Goal: Task Accomplishment & Management: Manage account settings

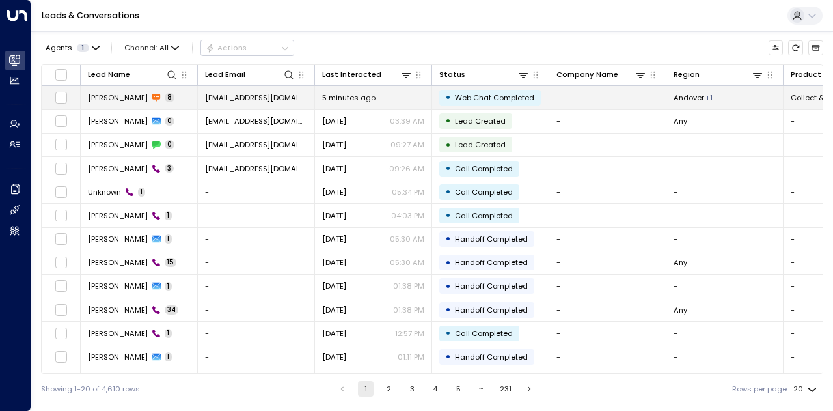
click at [159, 99] on td "[PERSON_NAME] 8" at bounding box center [139, 97] width 117 height 23
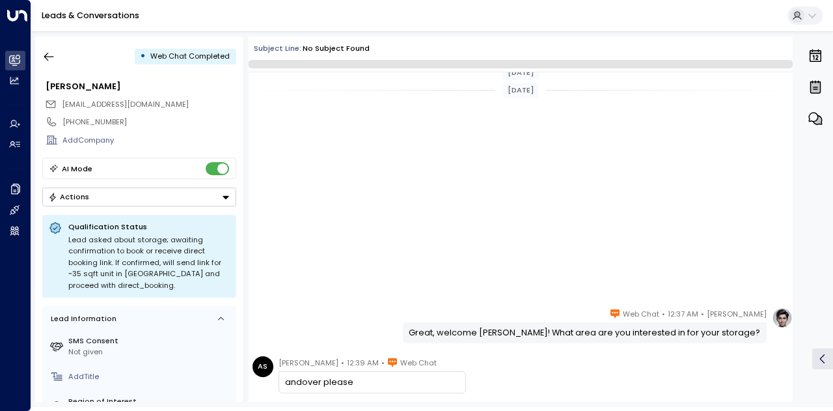
scroll to position [293, 0]
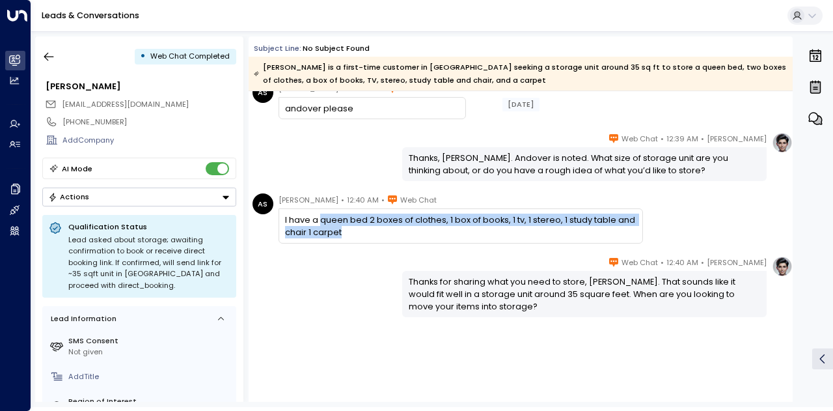
drag, startPoint x: 338, startPoint y: 234, endPoint x: 319, endPoint y: 223, distance: 22.1
click at [319, 223] on div "I have a queen bed 2 boxes of clothes, 1 box of books, 1 tv, 1 stereo, 1 study …" at bounding box center [460, 225] width 351 height 25
copy div "queen bed 2 boxes of clothes, 1 box of books, 1 tv, 1 stereo, 1 study table and…"
click at [44, 50] on icon "button" at bounding box center [48, 56] width 13 height 13
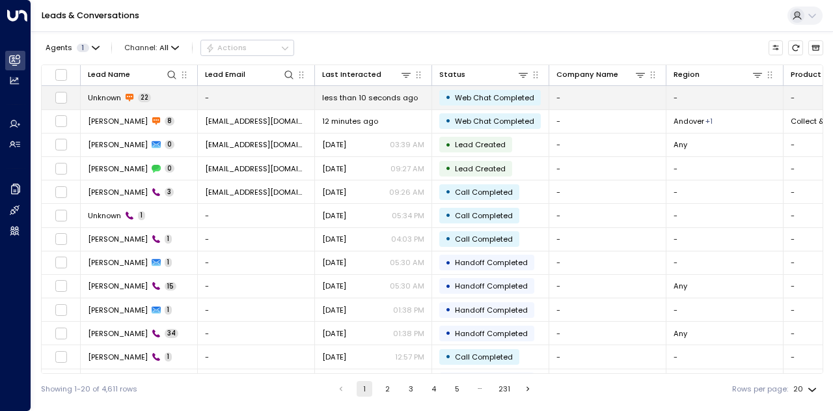
click at [322, 96] on span "less than 10 seconds ago" at bounding box center [370, 97] width 96 height 10
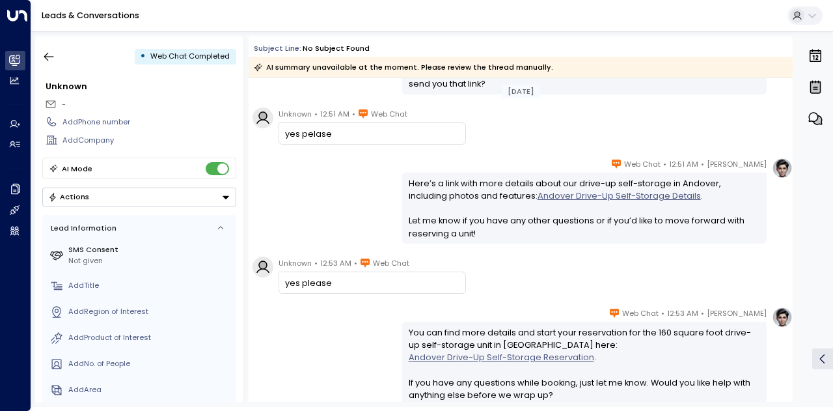
scroll to position [3189, 0]
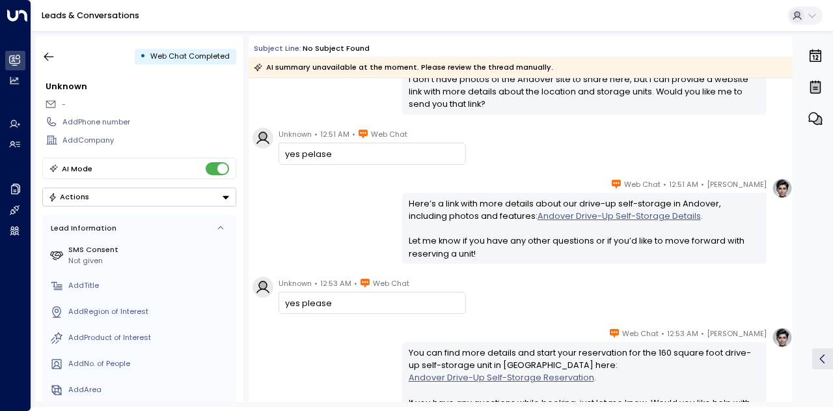
click at [537, 218] on link "Andover Drive-Up Self-Storage Details" at bounding box center [618, 215] width 163 height 12
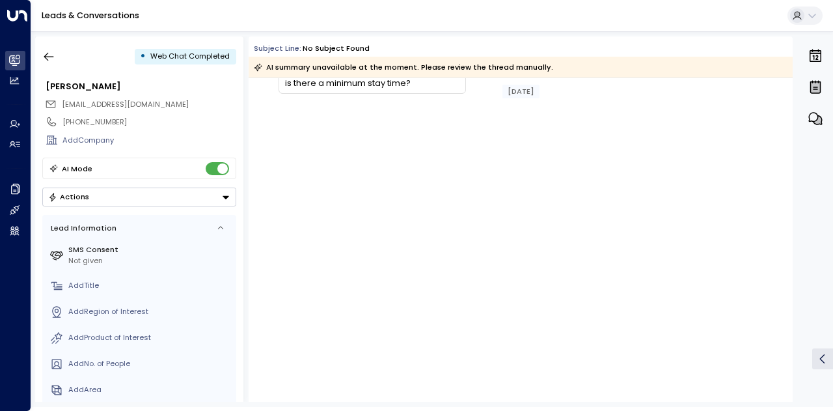
scroll to position [233, 0]
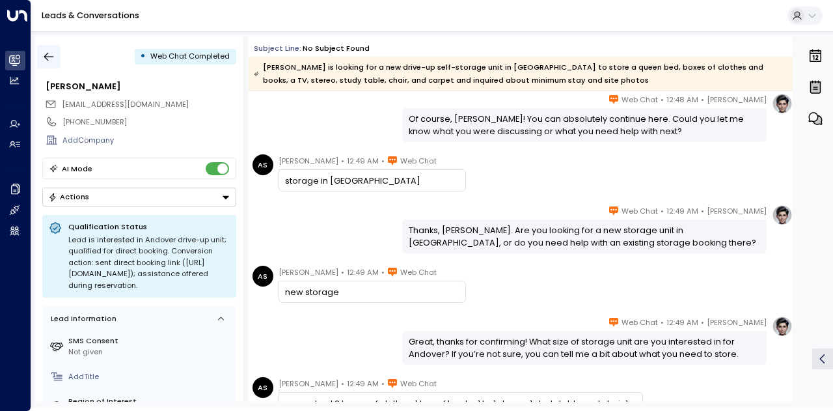
click at [53, 57] on icon "button" at bounding box center [48, 56] width 13 height 13
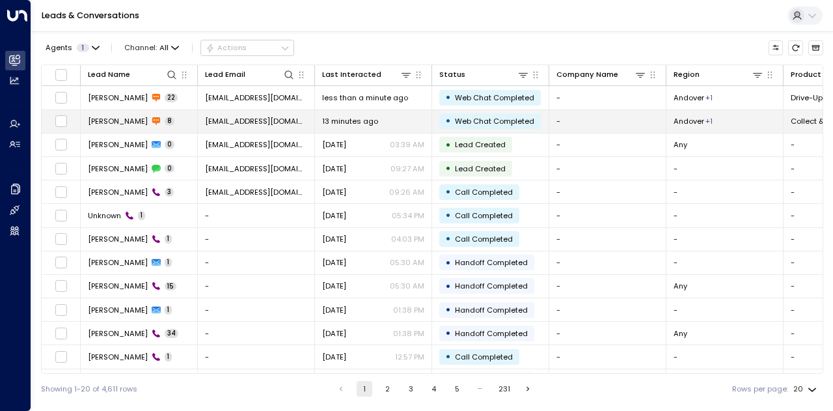
click at [165, 122] on td "[PERSON_NAME] 8" at bounding box center [139, 121] width 117 height 23
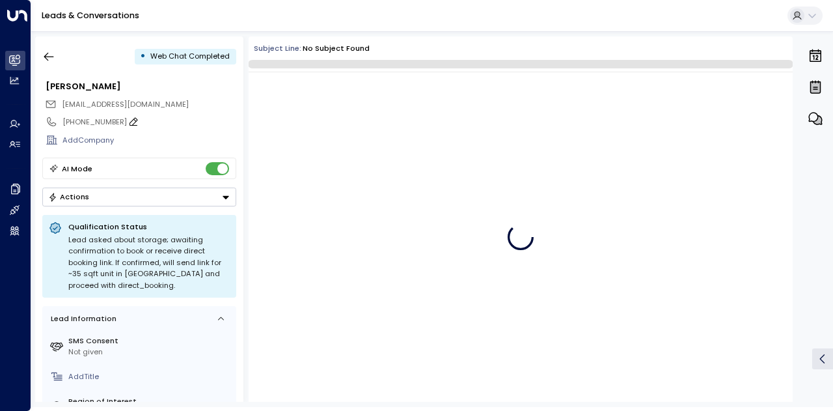
scroll to position [293, 0]
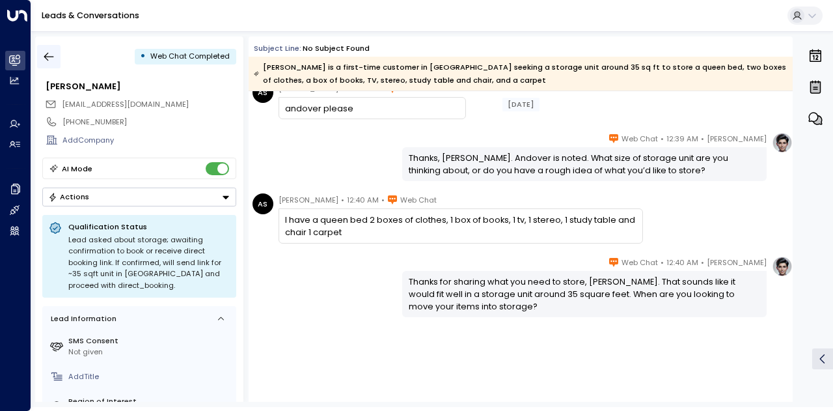
click at [52, 55] on icon "button" at bounding box center [48, 56] width 13 height 13
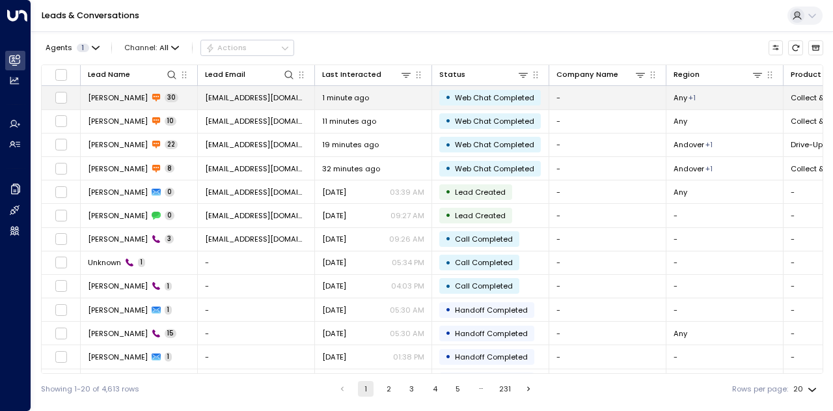
click at [276, 99] on span "[EMAIL_ADDRESS][DOMAIN_NAME]" at bounding box center [256, 97] width 102 height 10
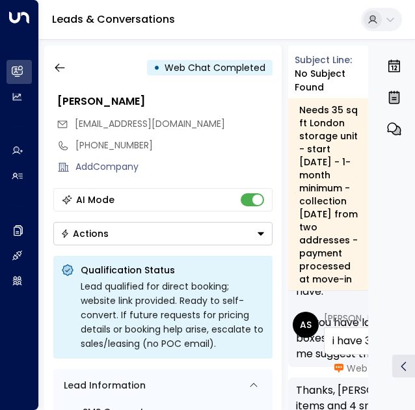
scroll to position [3365, 0]
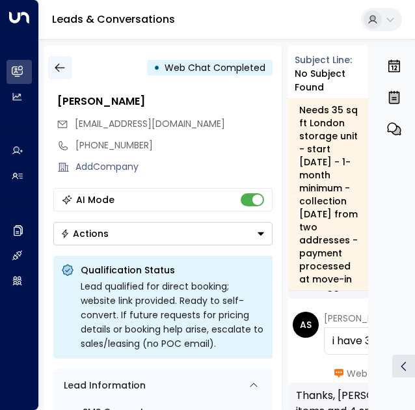
click at [60, 65] on icon "button" at bounding box center [59, 67] width 13 height 13
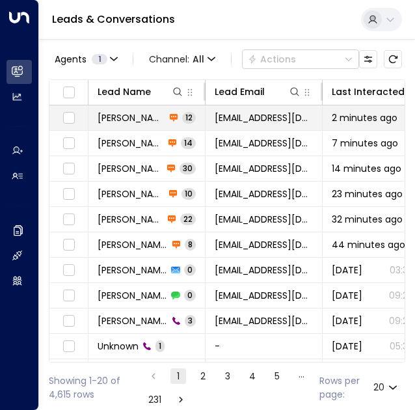
click at [123, 115] on span "[PERSON_NAME]" at bounding box center [132, 117] width 68 height 13
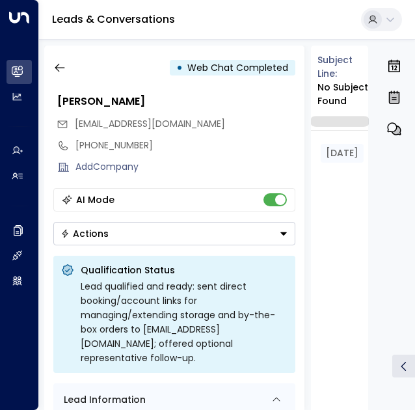
scroll to position [4645, 0]
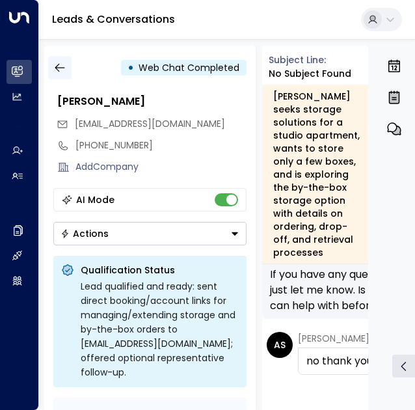
click at [65, 66] on icon "button" at bounding box center [59, 67] width 13 height 13
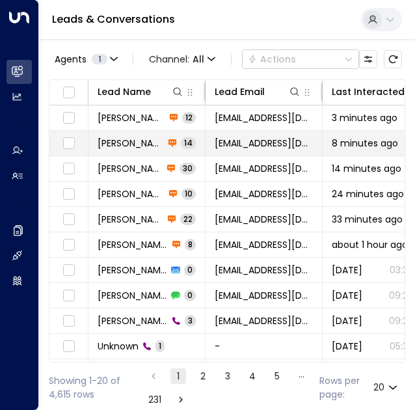
click at [364, 147] on span "8 minutes ago" at bounding box center [365, 143] width 66 height 13
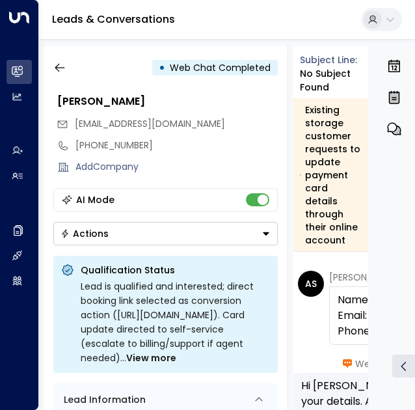
scroll to position [48, 0]
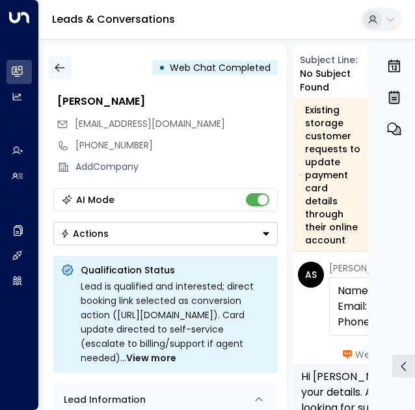
click at [57, 70] on icon "button" at bounding box center [60, 68] width 10 height 8
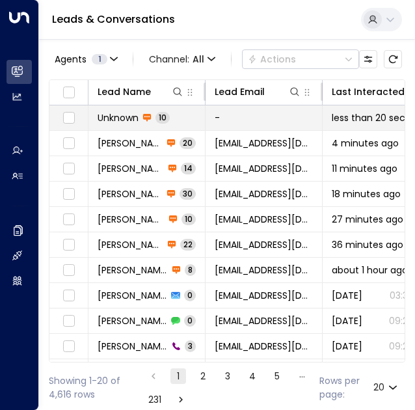
click at [241, 118] on td "-" at bounding box center [264, 117] width 117 height 25
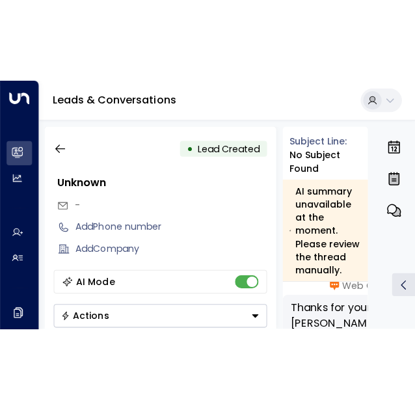
scroll to position [1137, 0]
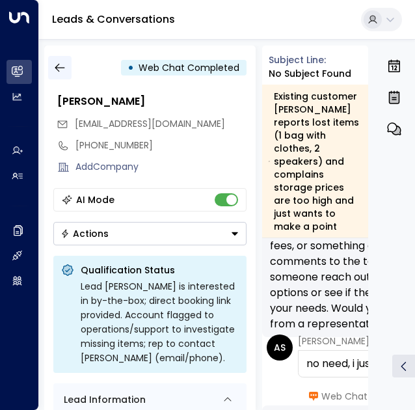
click at [59, 63] on icon "button" at bounding box center [59, 67] width 13 height 13
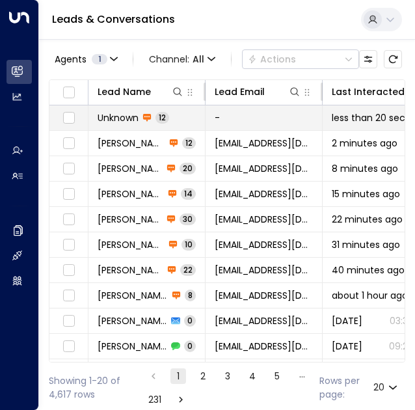
click at [288, 120] on td "-" at bounding box center [264, 117] width 117 height 25
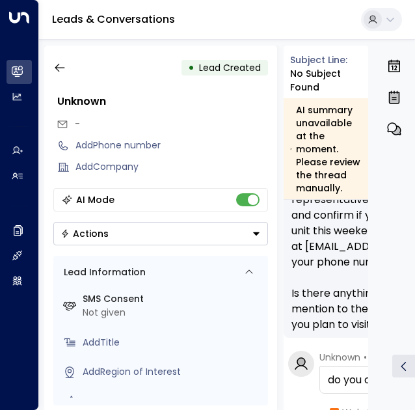
scroll to position [1986, 0]
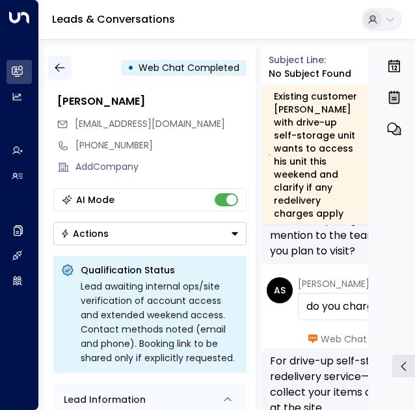
click at [61, 68] on icon "button" at bounding box center [60, 68] width 10 height 8
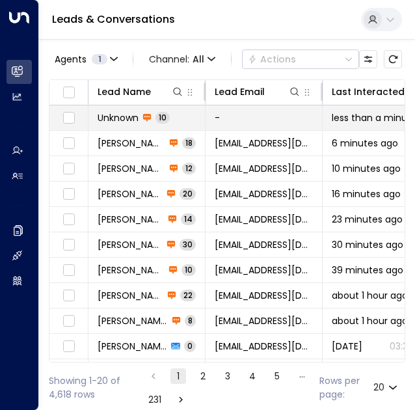
click at [262, 118] on td "-" at bounding box center [264, 117] width 117 height 25
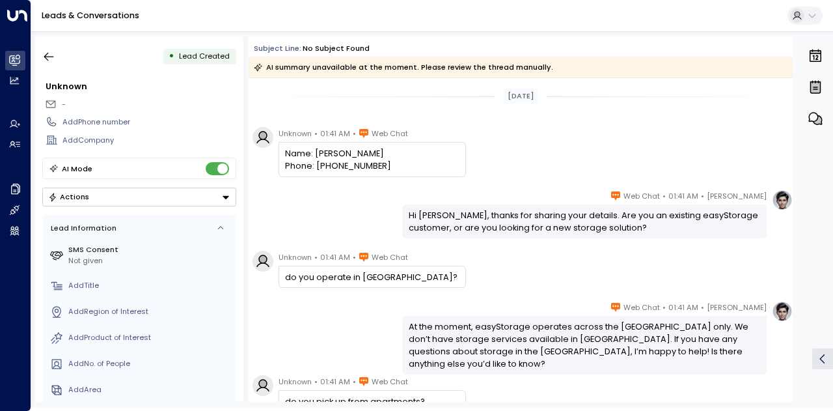
click at [159, 16] on div "Leads & Conversations" at bounding box center [432, 16] width 802 height 32
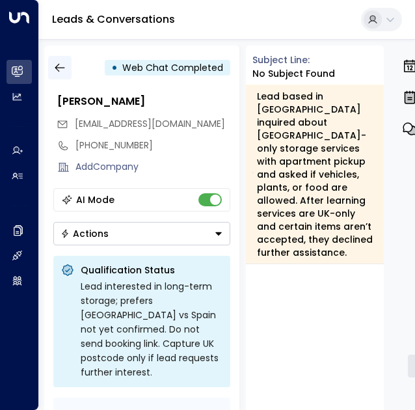
click at [60, 65] on icon "button" at bounding box center [59, 67] width 13 height 13
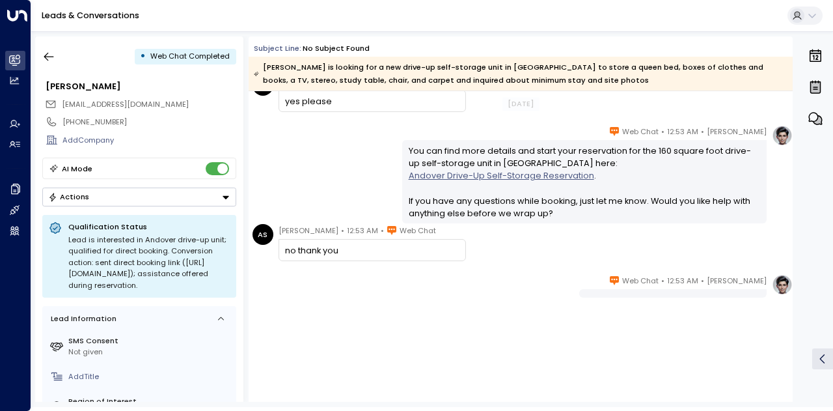
scroll to position [3542, 0]
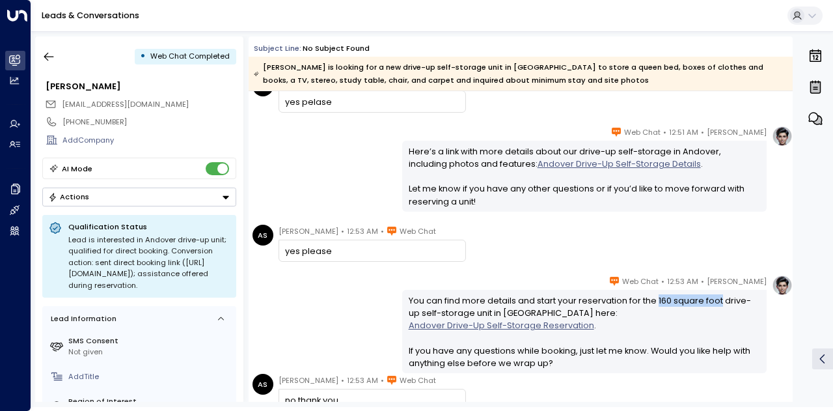
drag, startPoint x: 714, startPoint y: 298, endPoint x: 653, endPoint y: 296, distance: 61.8
click at [653, 296] on div "You can find more details and start your reservation for the 160 square foot dr…" at bounding box center [585, 331] width 352 height 75
copy div "160 square foot"
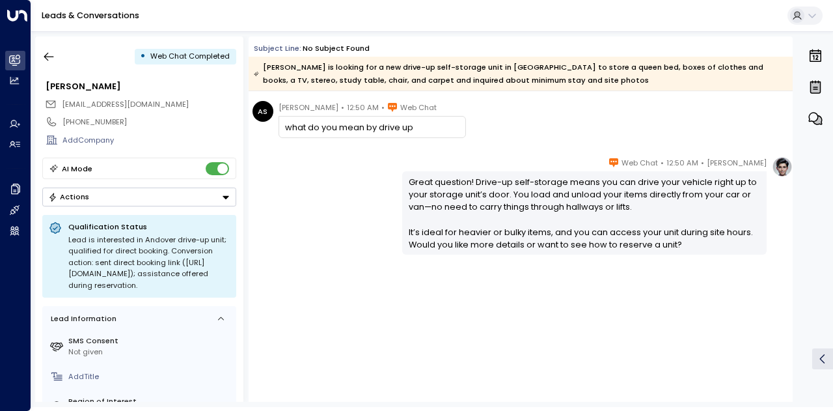
scroll to position [708, 0]
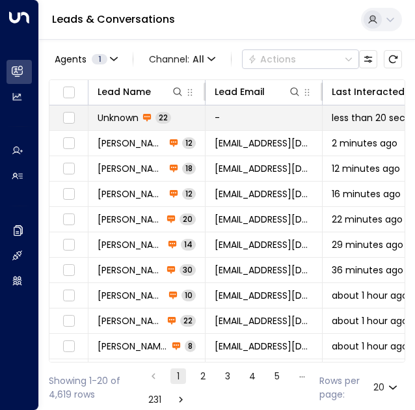
click at [131, 118] on span "Unknown" at bounding box center [118, 117] width 41 height 13
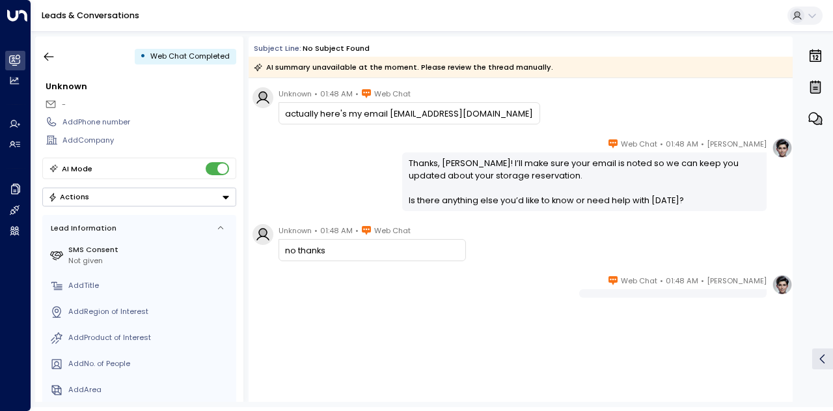
scroll to position [4282, 0]
